Goal: Entertainment & Leisure: Consume media (video, audio)

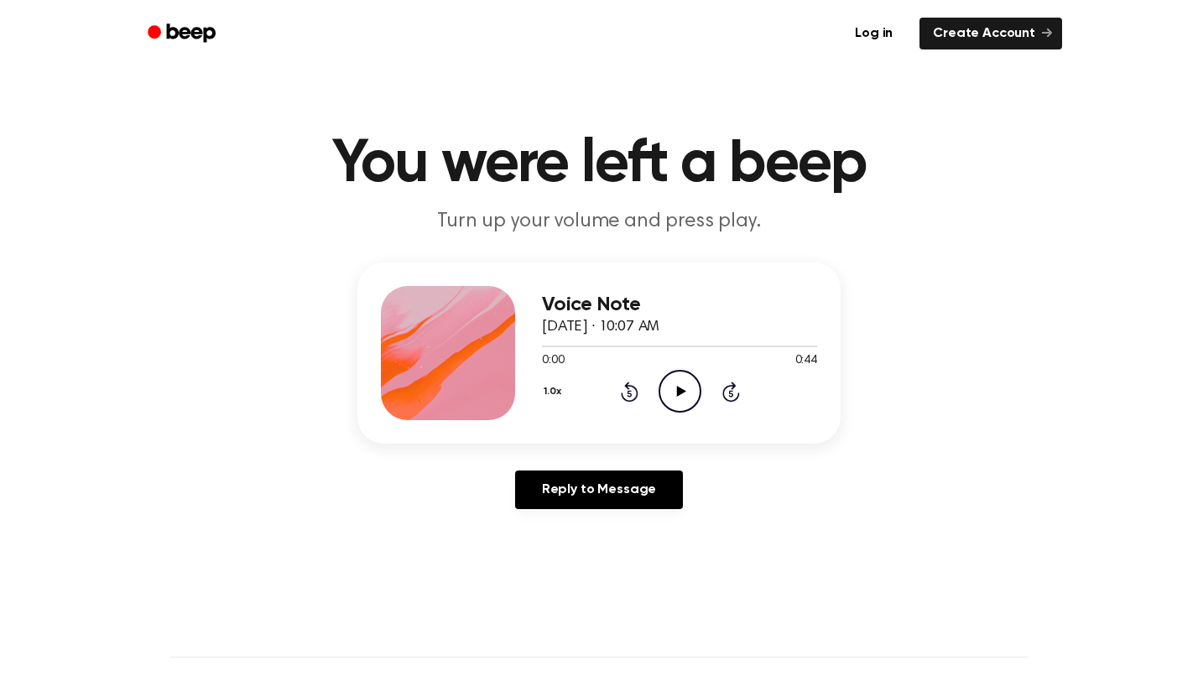
click at [681, 404] on icon "Play Audio" at bounding box center [680, 391] width 43 height 43
click at [665, 393] on icon "Play Audio" at bounding box center [680, 391] width 43 height 43
click at [676, 387] on icon "Play Audio" at bounding box center [680, 391] width 43 height 43
click at [676, 389] on icon "Play Audio" at bounding box center [680, 391] width 43 height 43
click at [679, 394] on icon at bounding box center [680, 391] width 9 height 11
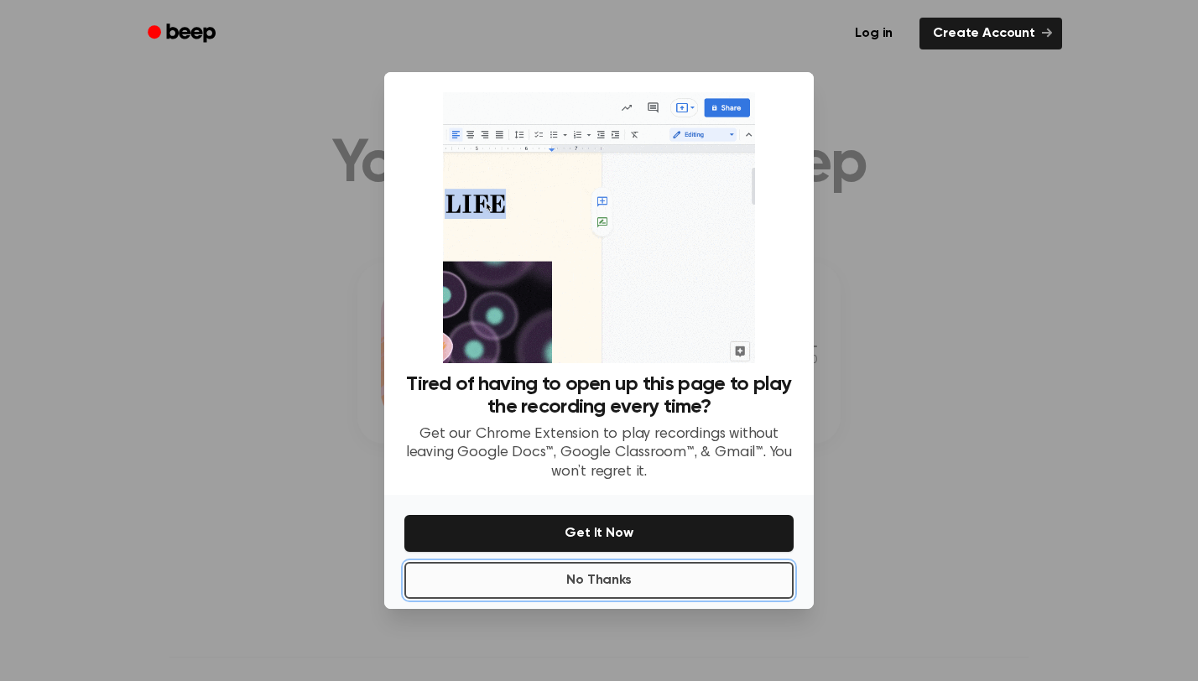
click at [580, 570] on button "No Thanks" at bounding box center [598, 580] width 389 height 37
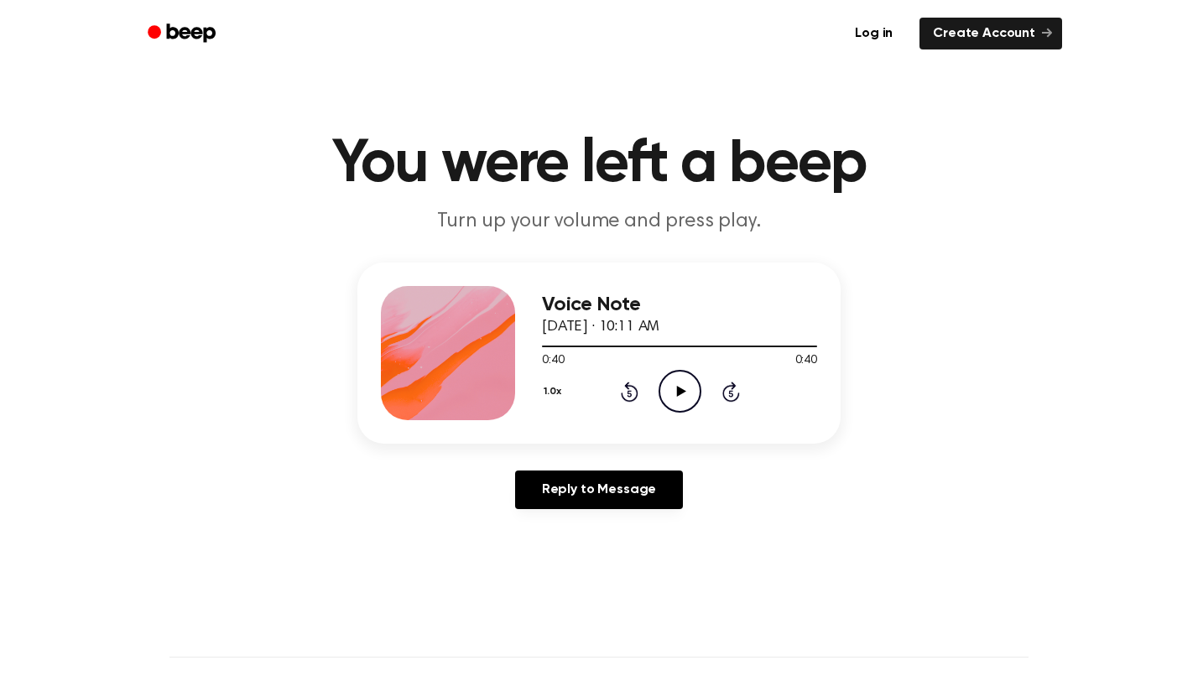
click at [681, 384] on icon "Play Audio" at bounding box center [680, 391] width 43 height 43
click at [676, 399] on icon "Play Audio" at bounding box center [680, 391] width 43 height 43
click at [671, 394] on icon "Play Audio" at bounding box center [680, 391] width 43 height 43
click at [671, 393] on icon "Play Audio" at bounding box center [680, 391] width 43 height 43
click at [691, 387] on icon "Play Audio" at bounding box center [680, 391] width 43 height 43
